Goal: Task Accomplishment & Management: Manage account settings

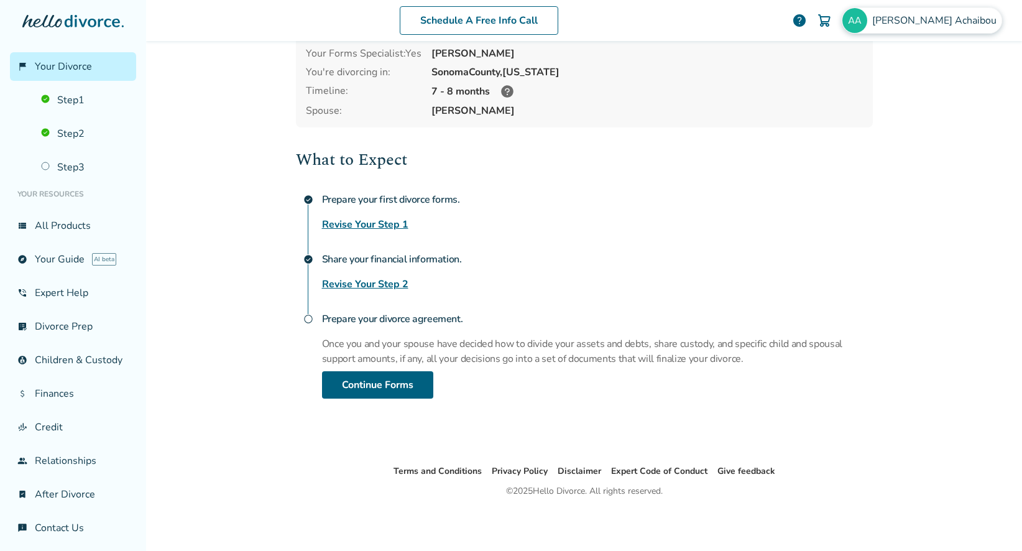
click at [946, 18] on span "[PERSON_NAME]" at bounding box center [936, 21] width 129 height 14
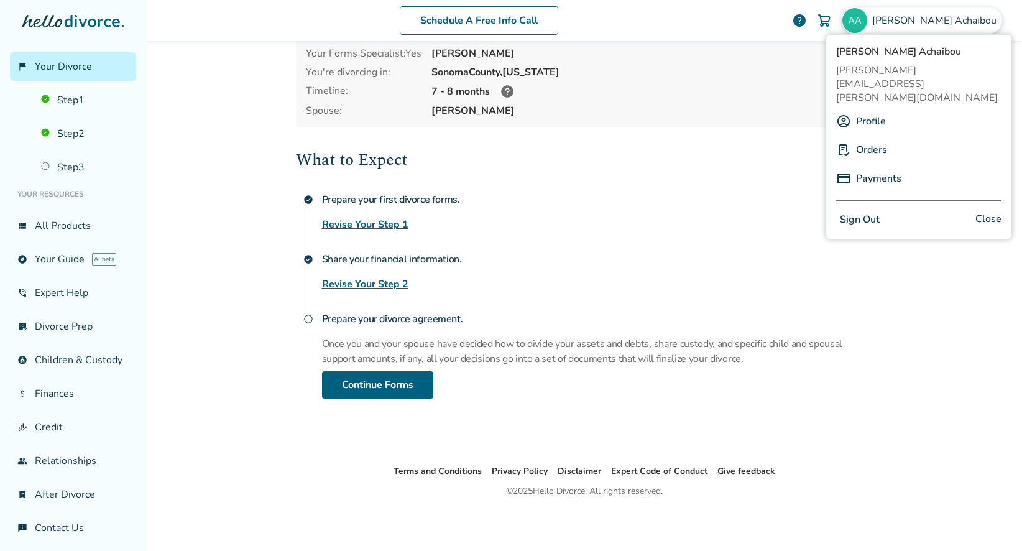
click at [875, 167] on link "Payments" at bounding box center [878, 179] width 45 height 24
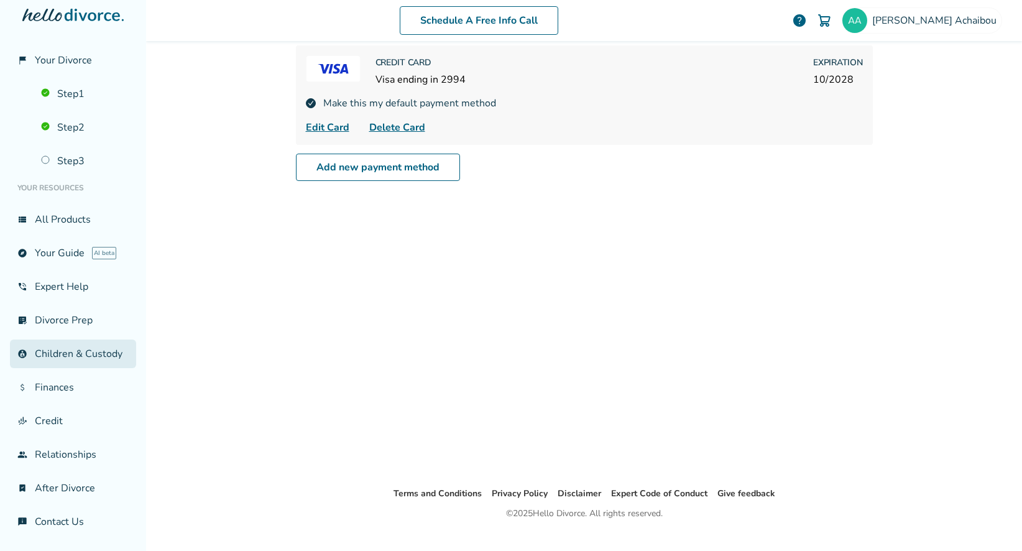
scroll to position [15, 0]
click at [941, 12] on div "[PERSON_NAME]" at bounding box center [922, 20] width 160 height 26
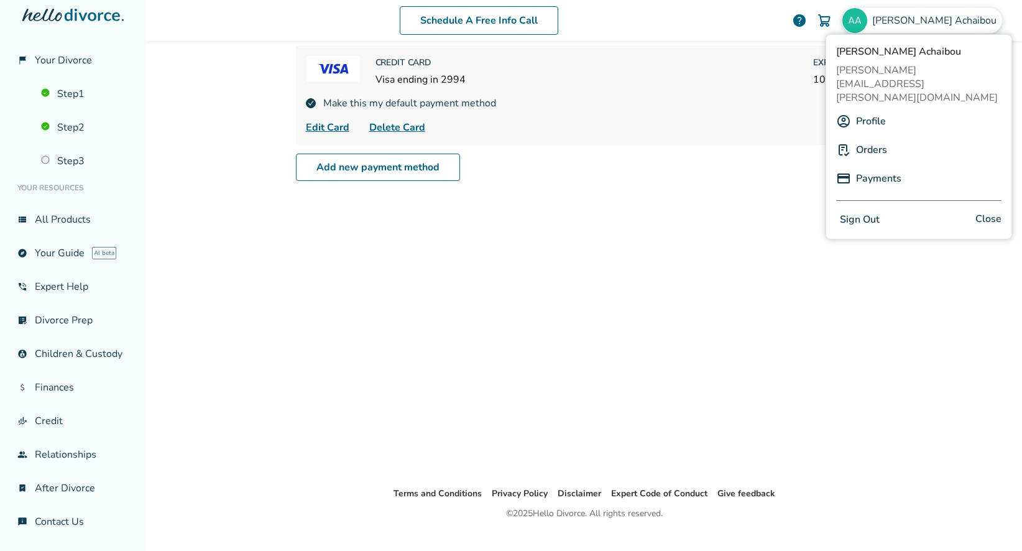
click at [866, 138] on link "Orders" at bounding box center [871, 150] width 31 height 24
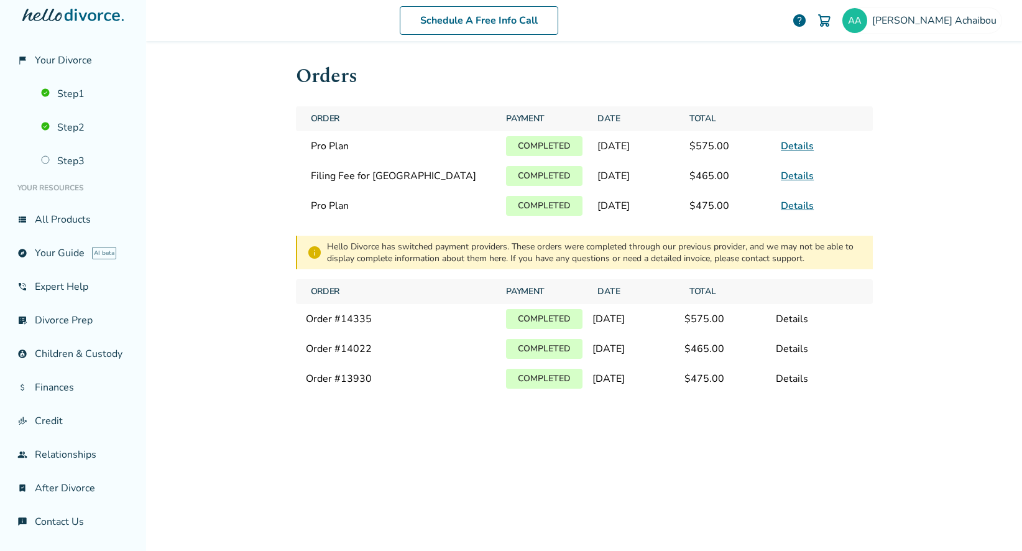
click at [783, 321] on div "Details" at bounding box center [819, 319] width 86 height 14
click at [793, 145] on link "Details" at bounding box center [797, 146] width 33 height 14
